Goal: Complete application form

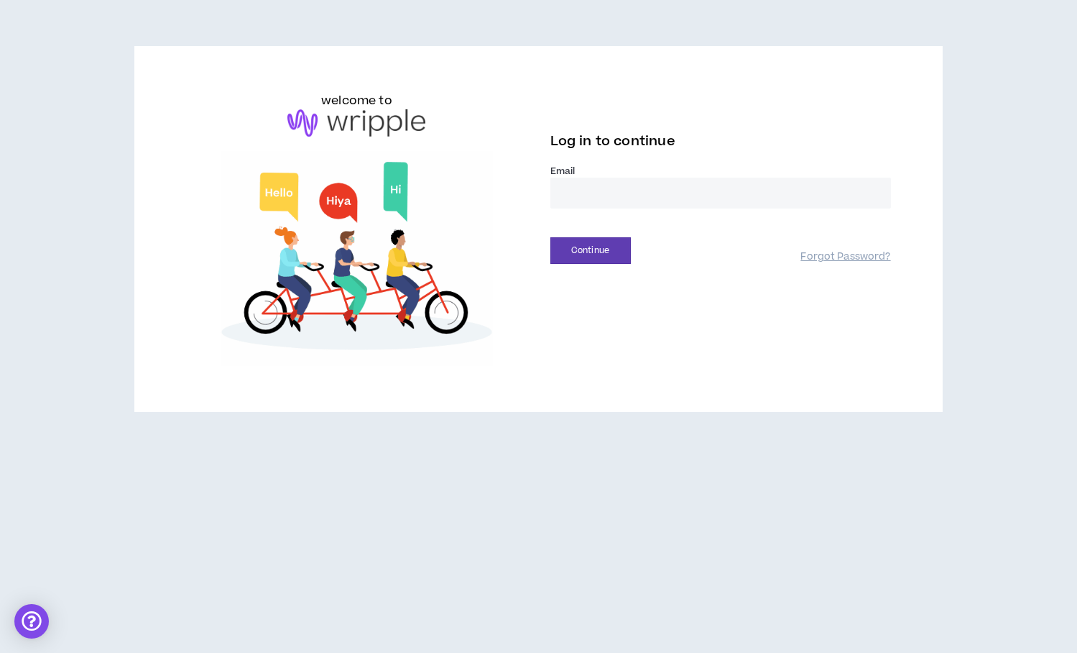
type input "**********"
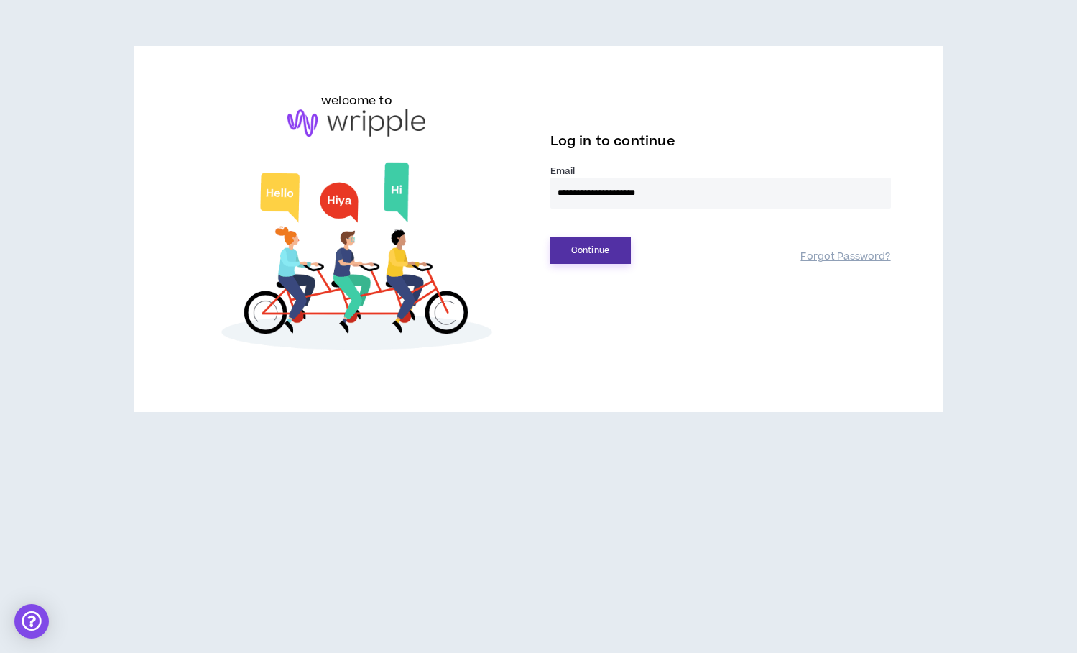
click at [594, 251] on button "Continue" at bounding box center [590, 250] width 80 height 27
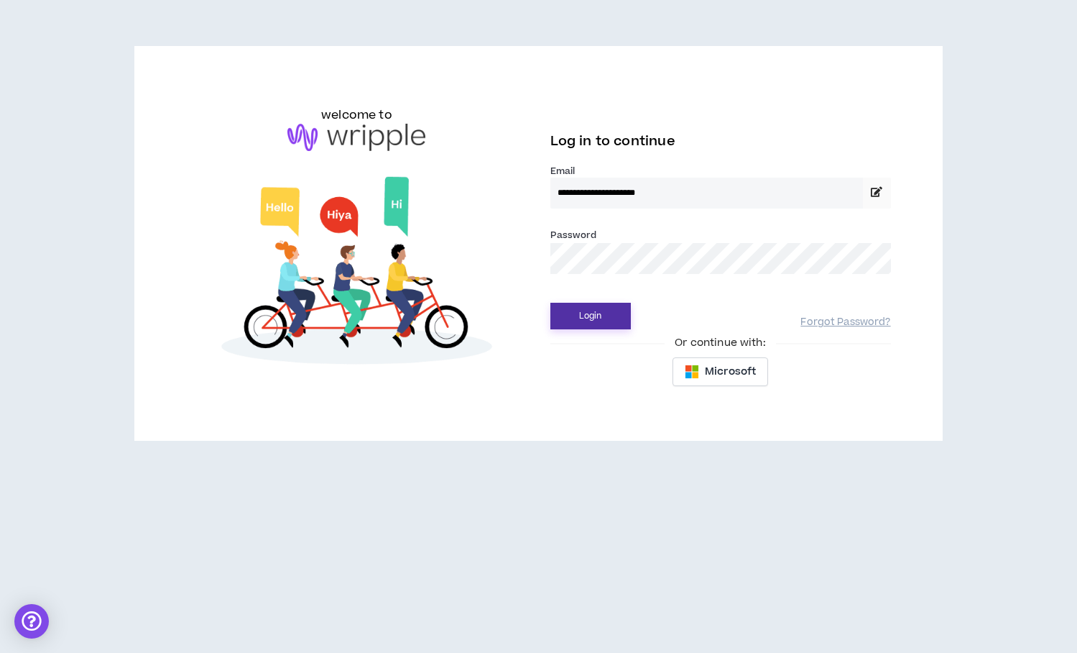
click at [594, 313] on button "Login" at bounding box center [590, 316] width 80 height 27
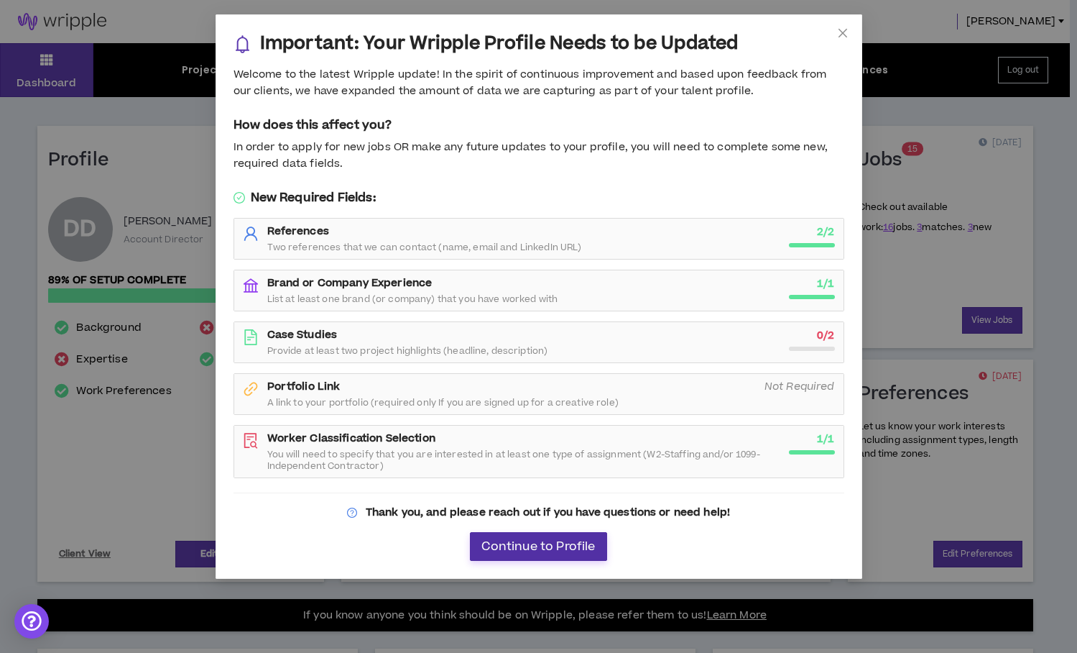
click at [549, 546] on span "Continue to Profile" at bounding box center [538, 547] width 114 height 14
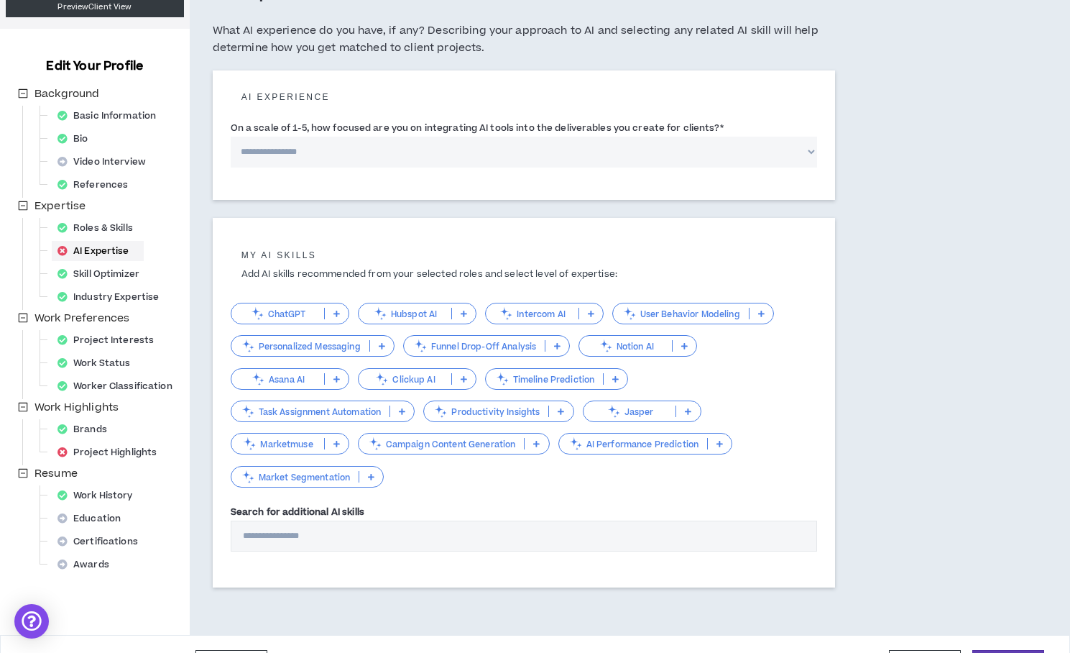
scroll to position [142, 0]
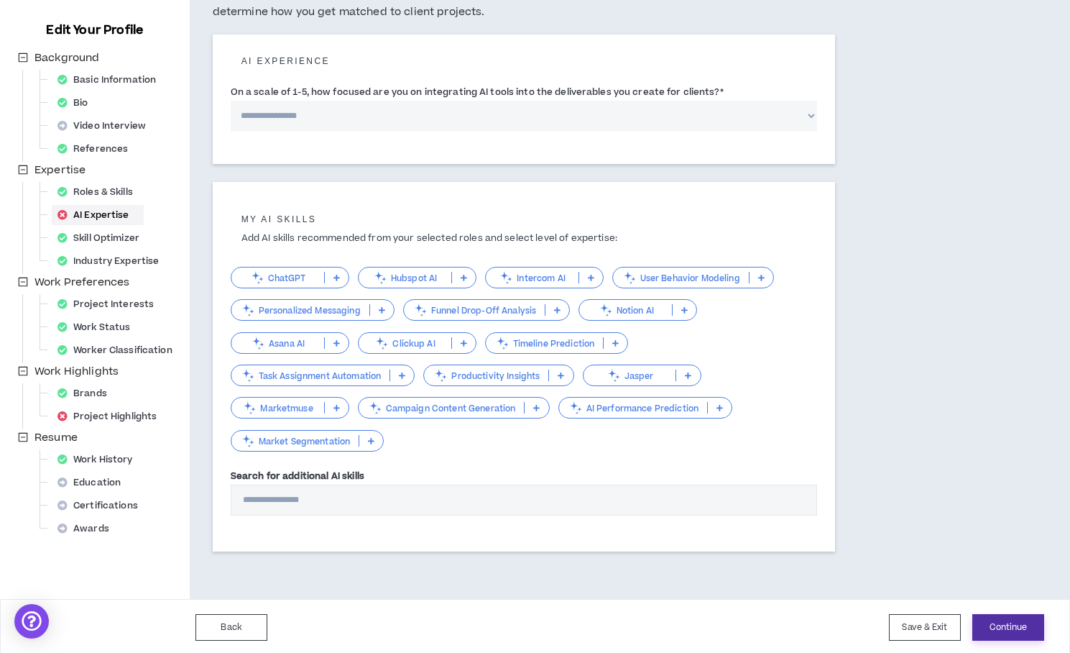
click at [998, 625] on button "Continue" at bounding box center [1008, 627] width 72 height 27
click at [923, 625] on button "Save & Exit" at bounding box center [925, 627] width 72 height 27
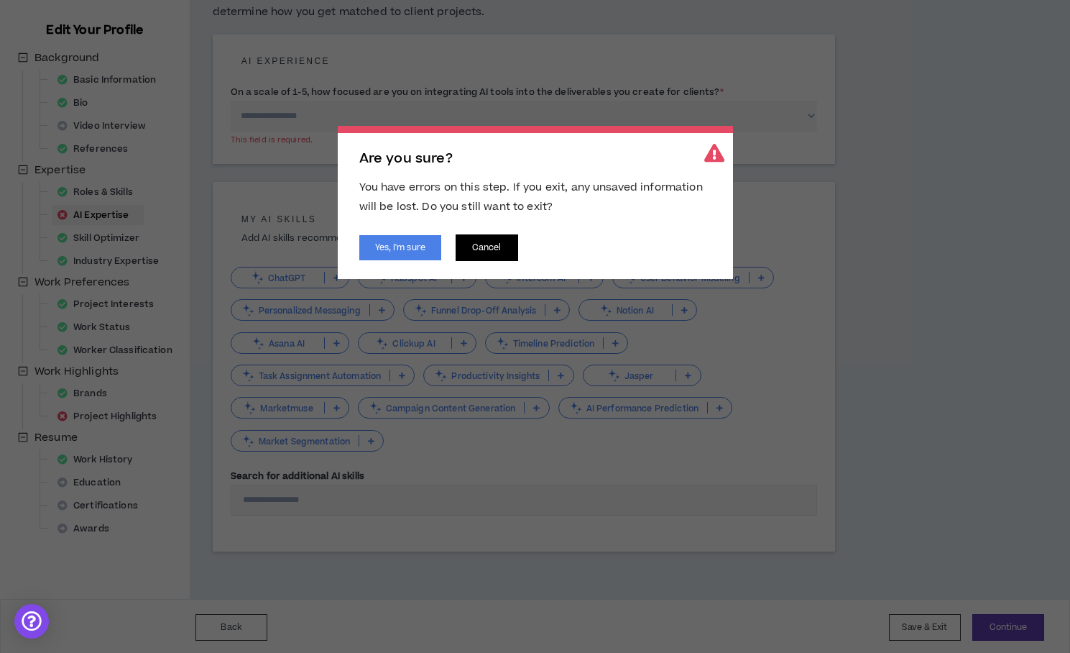
click at [494, 247] on button "Cancel" at bounding box center [487, 247] width 63 height 27
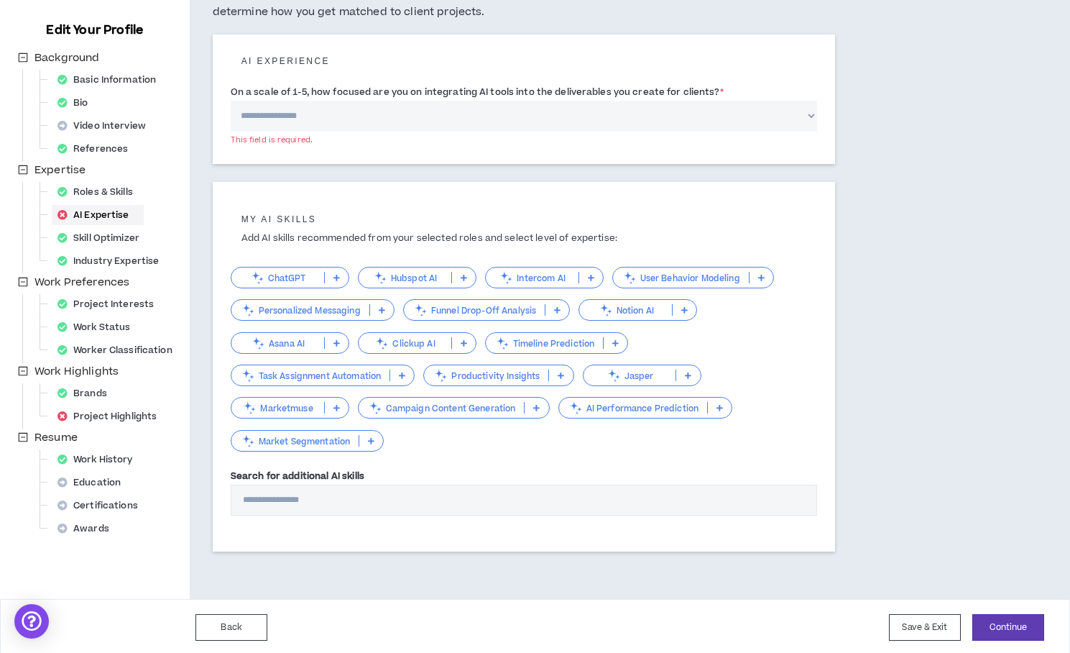
click at [343, 118] on select "**********" at bounding box center [524, 116] width 587 height 31
select select "*"
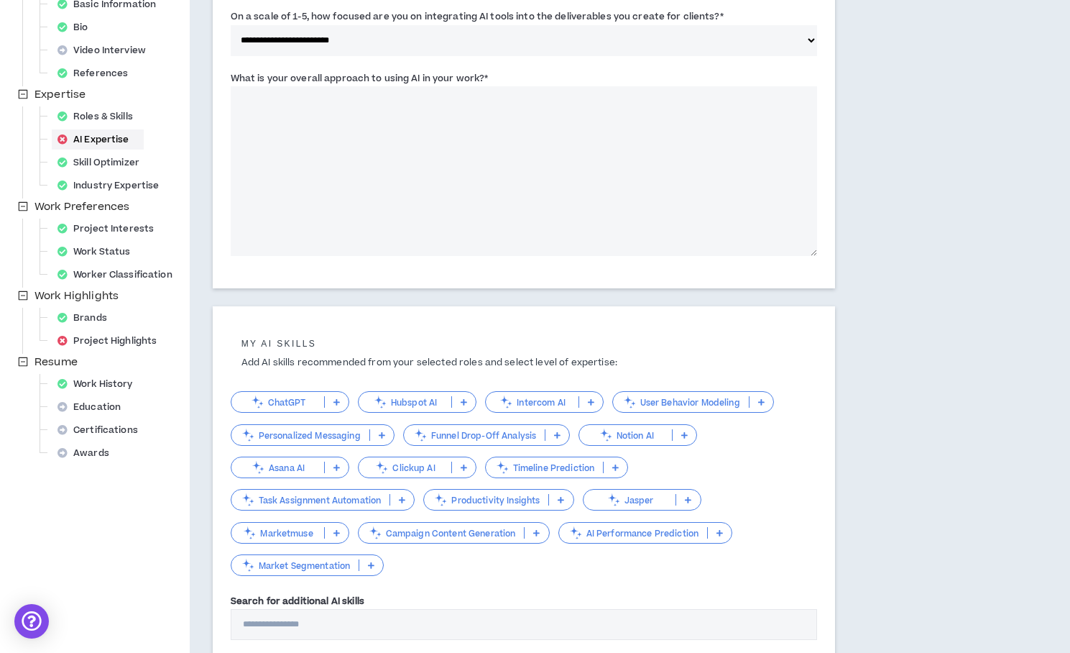
scroll to position [342, 0]
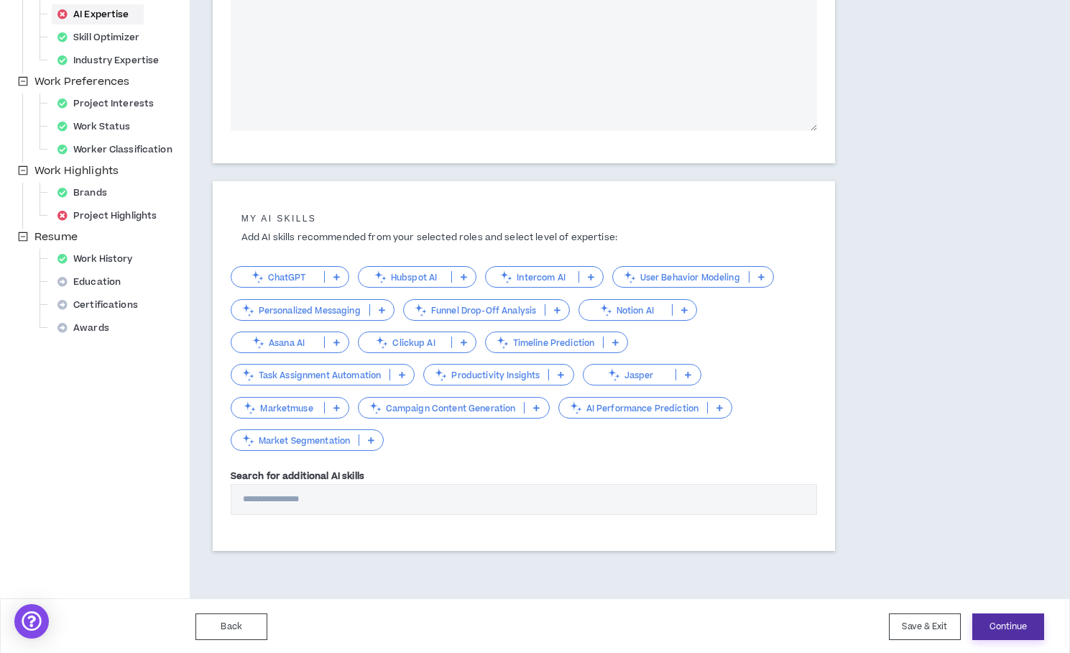
click at [1016, 627] on button "Continue" at bounding box center [1008, 626] width 72 height 27
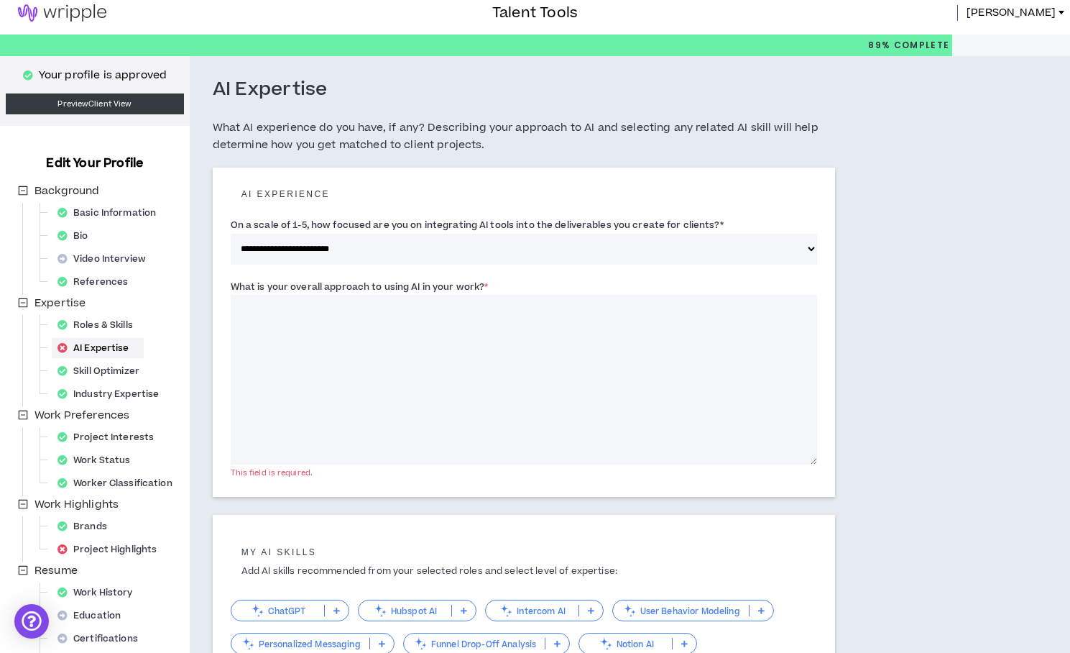
scroll to position [5, 0]
